Goal: Transaction & Acquisition: Purchase product/service

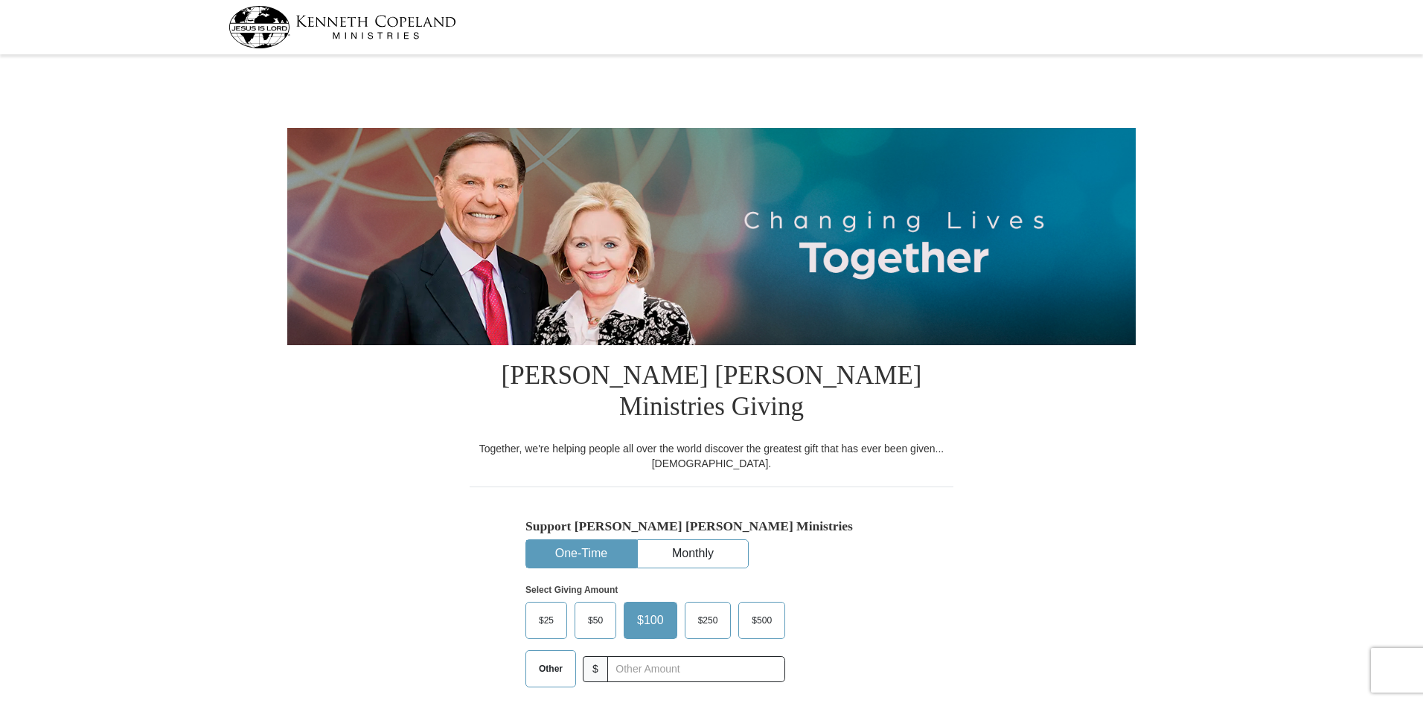
select select "KS"
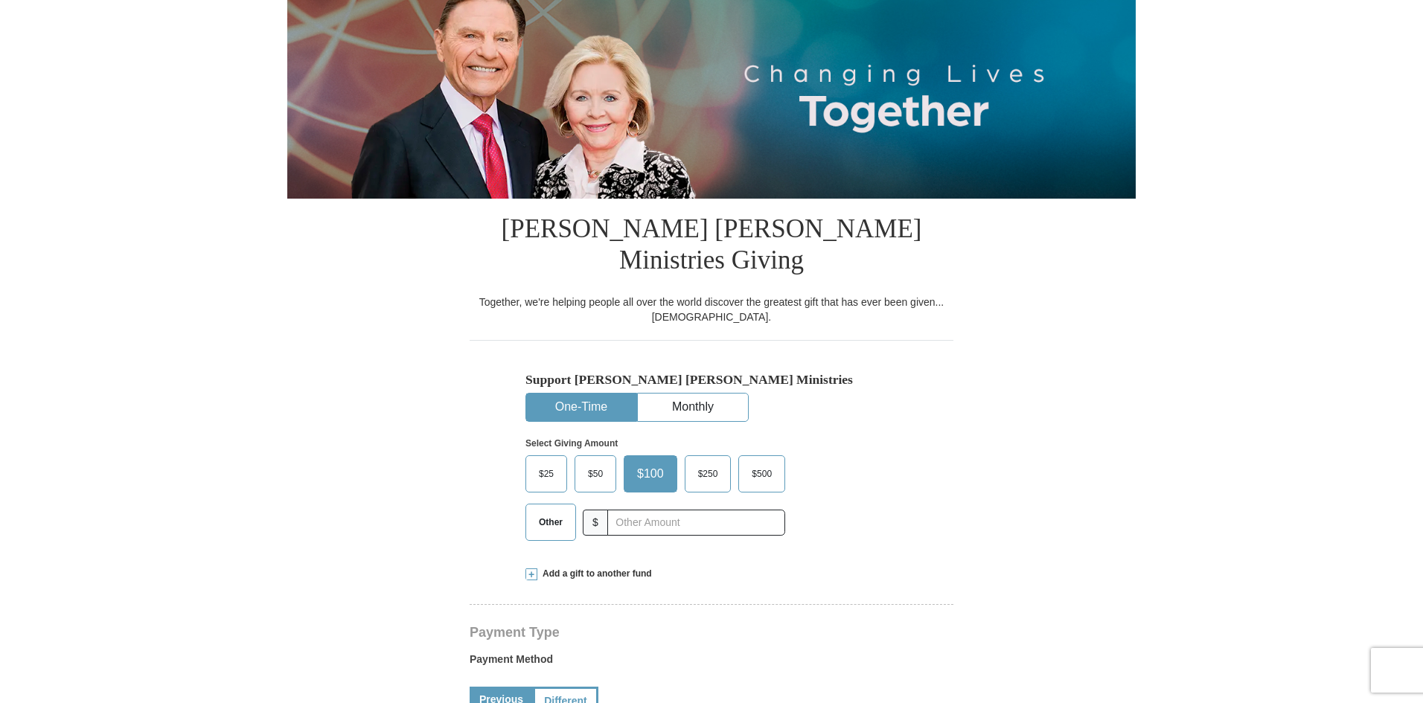
scroll to position [149, 0]
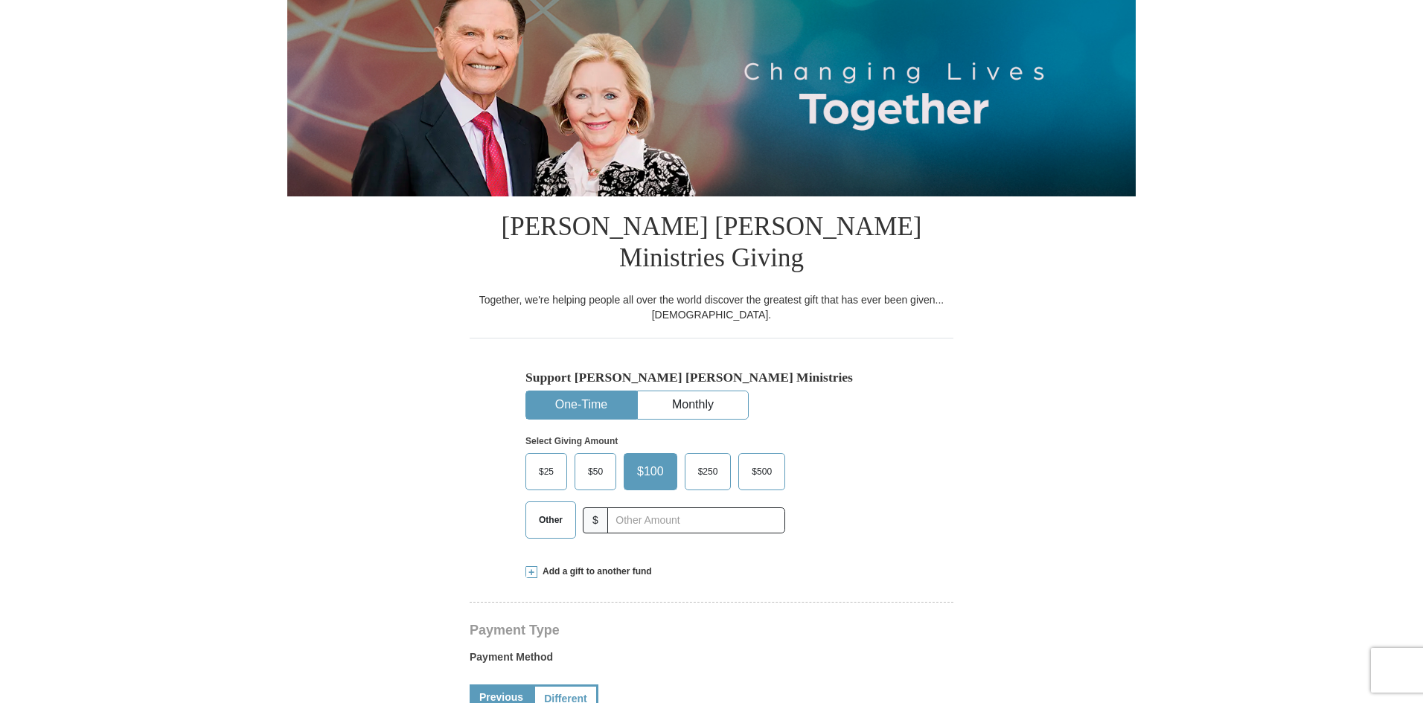
click at [598, 461] on span "$50" at bounding box center [596, 472] width 30 height 22
click at [0, 0] on input "$50" at bounding box center [0, 0] width 0 height 0
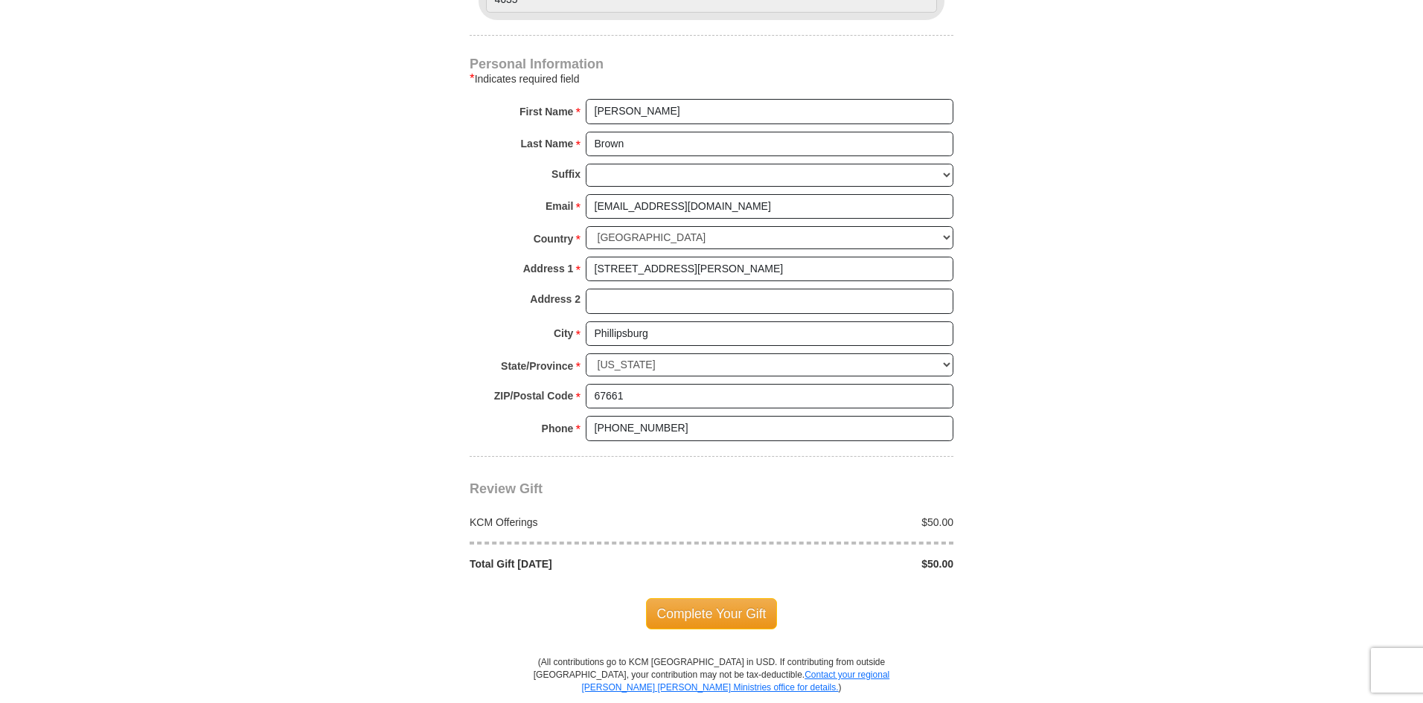
scroll to position [1117, 0]
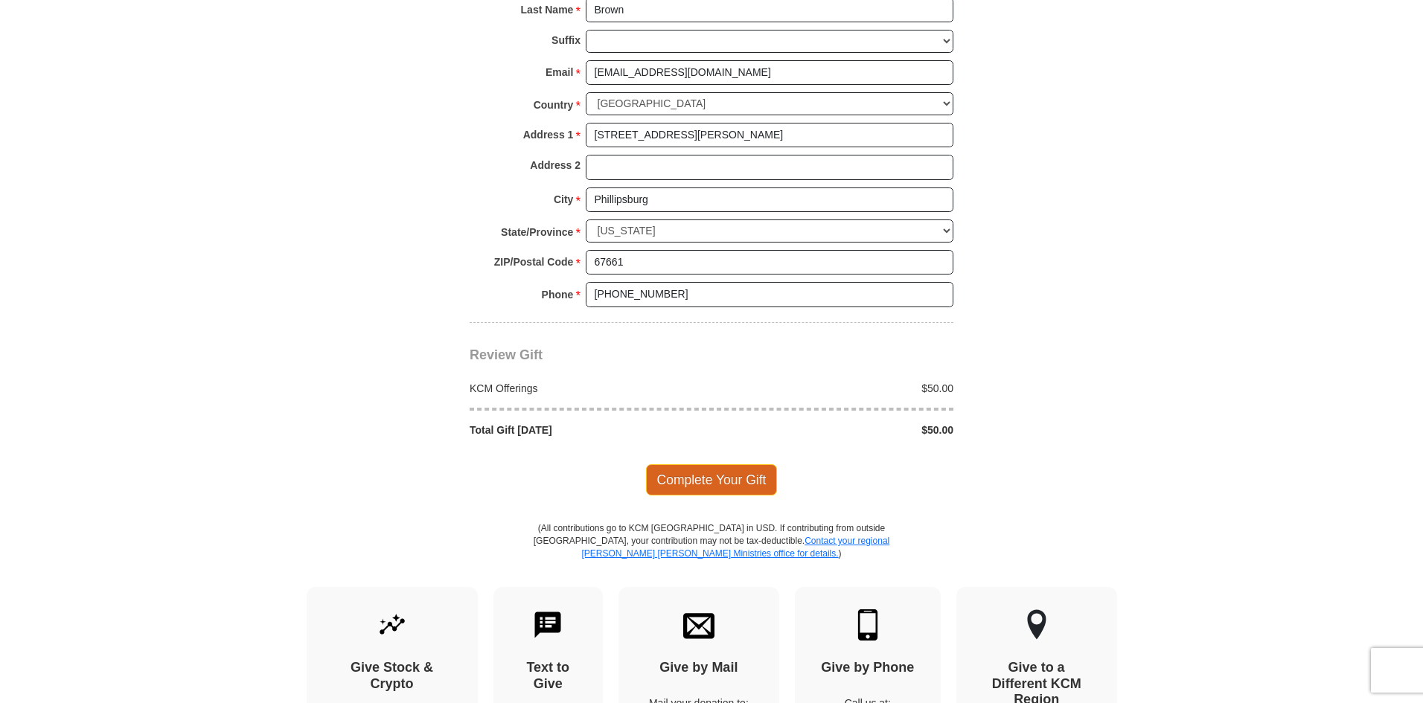
click at [741, 465] on span "Complete Your Gift" at bounding box center [712, 480] width 132 height 31
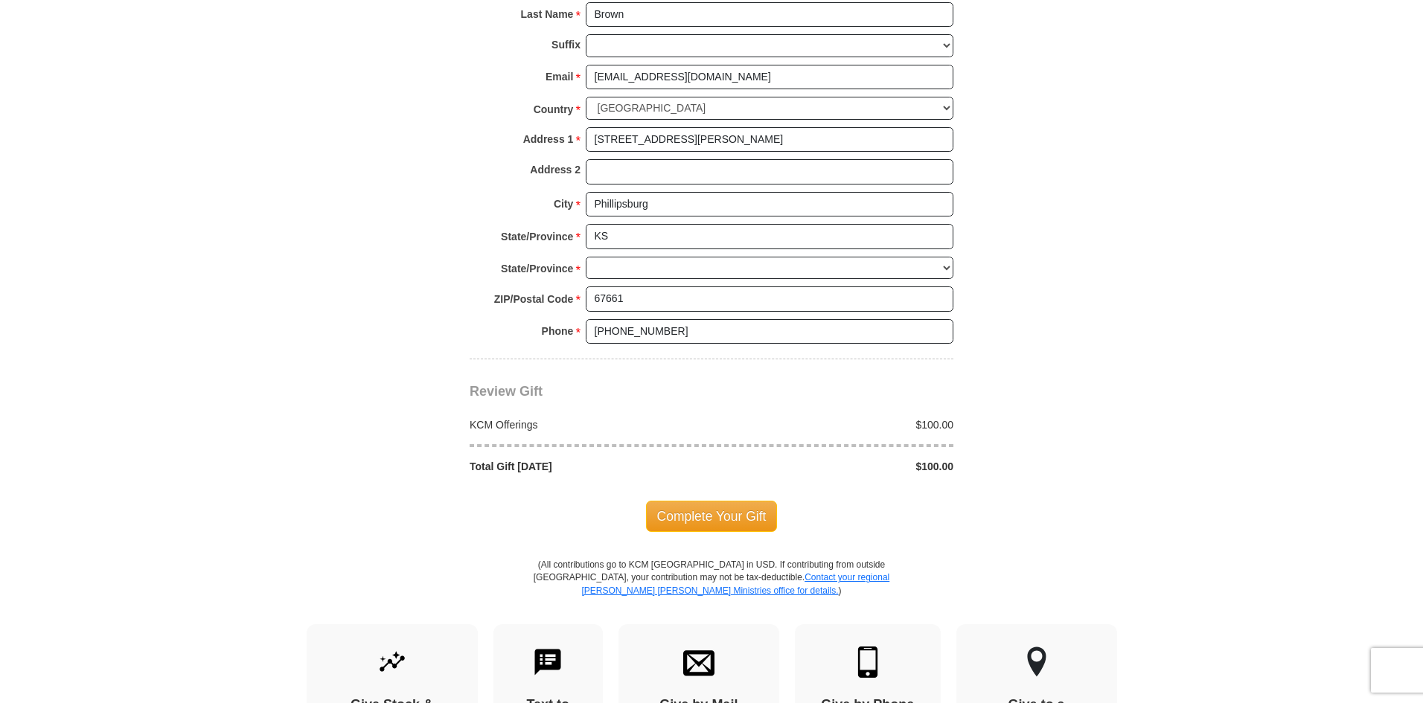
select select "KS"
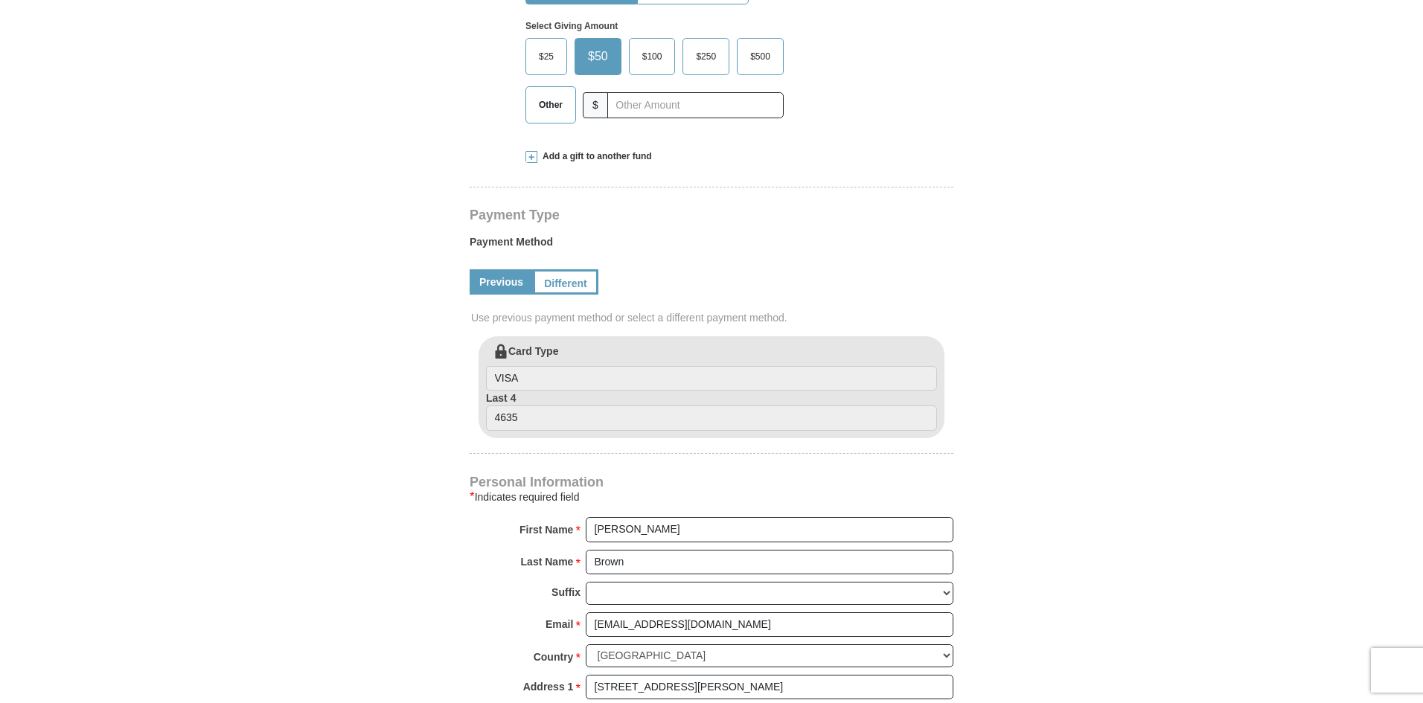
scroll to position [517, 0]
